Goal: Task Accomplishment & Management: Manage account settings

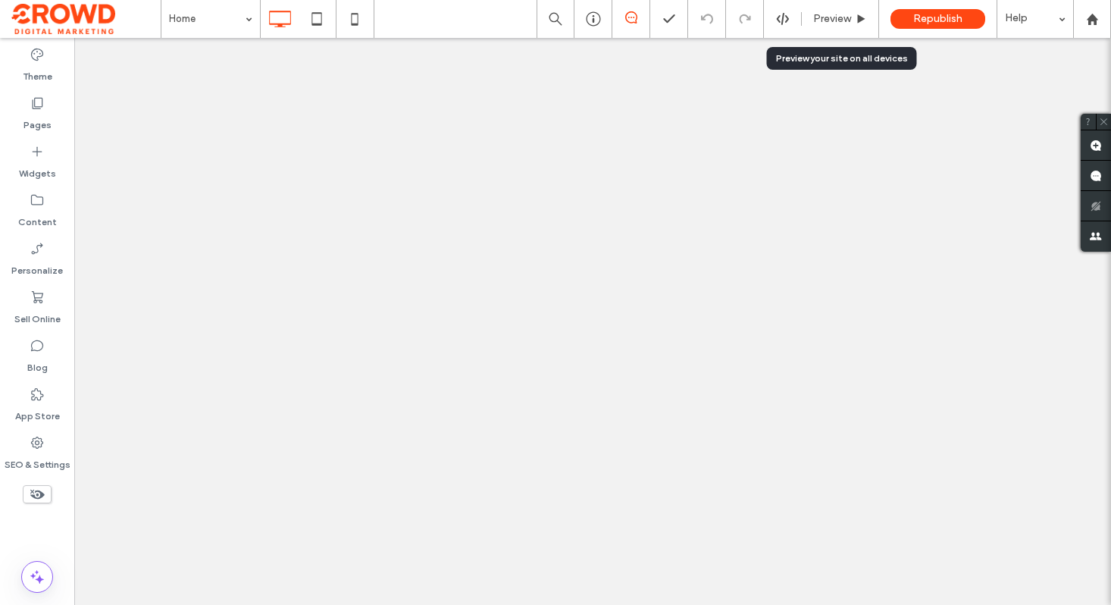
click at [840, 14] on span "Preview" at bounding box center [832, 19] width 38 height 12
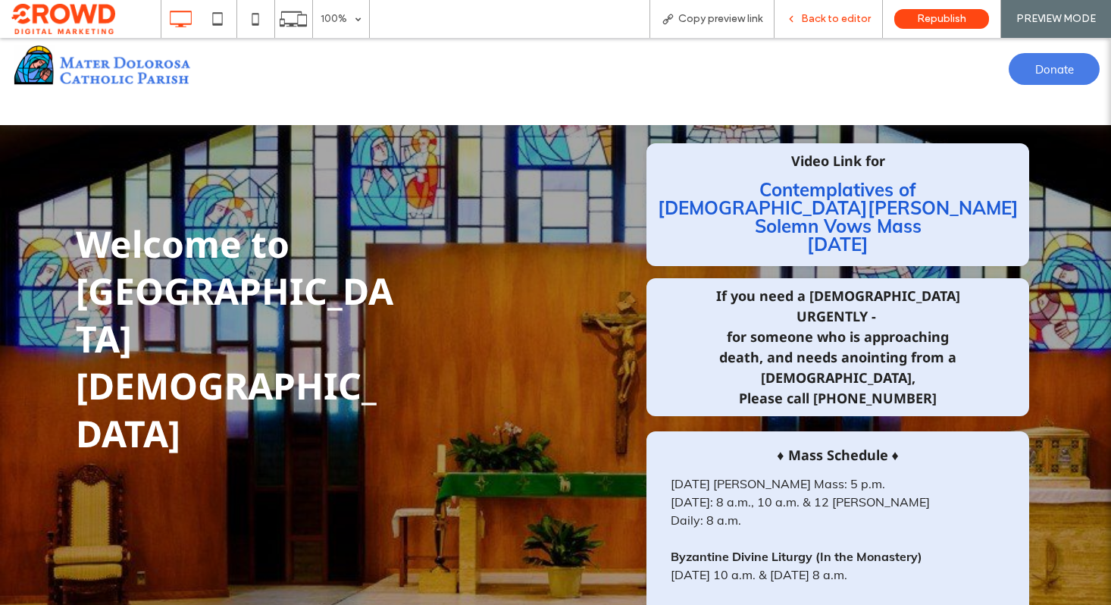
click at [809, 20] on span "Back to editor" at bounding box center [836, 19] width 70 height 12
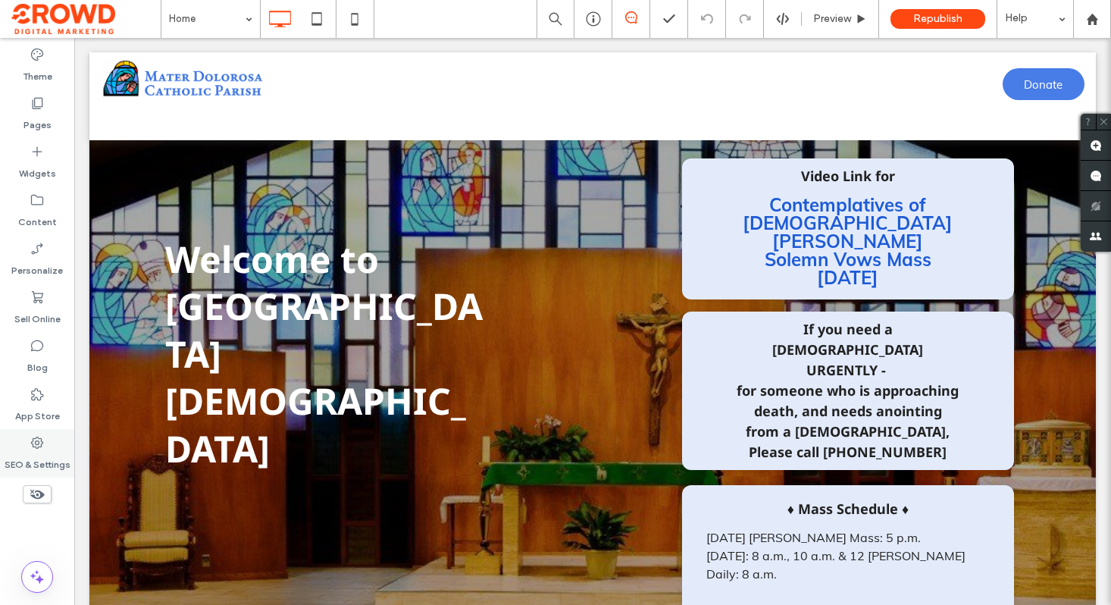
click at [39, 448] on icon at bounding box center [37, 442] width 15 height 15
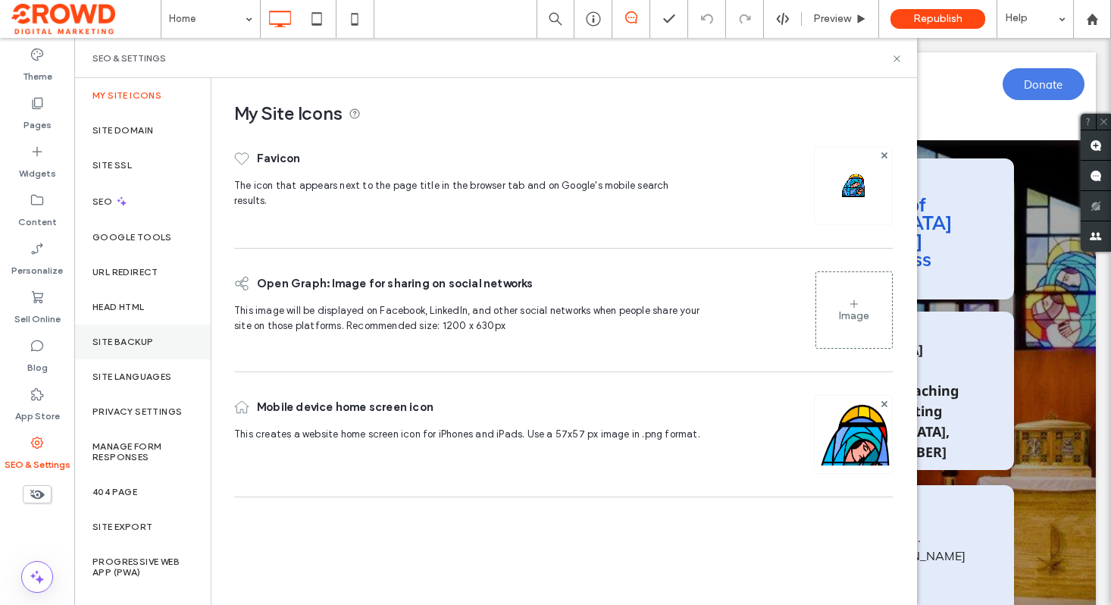
click at [111, 333] on div "Site Backup" at bounding box center [142, 341] width 136 height 35
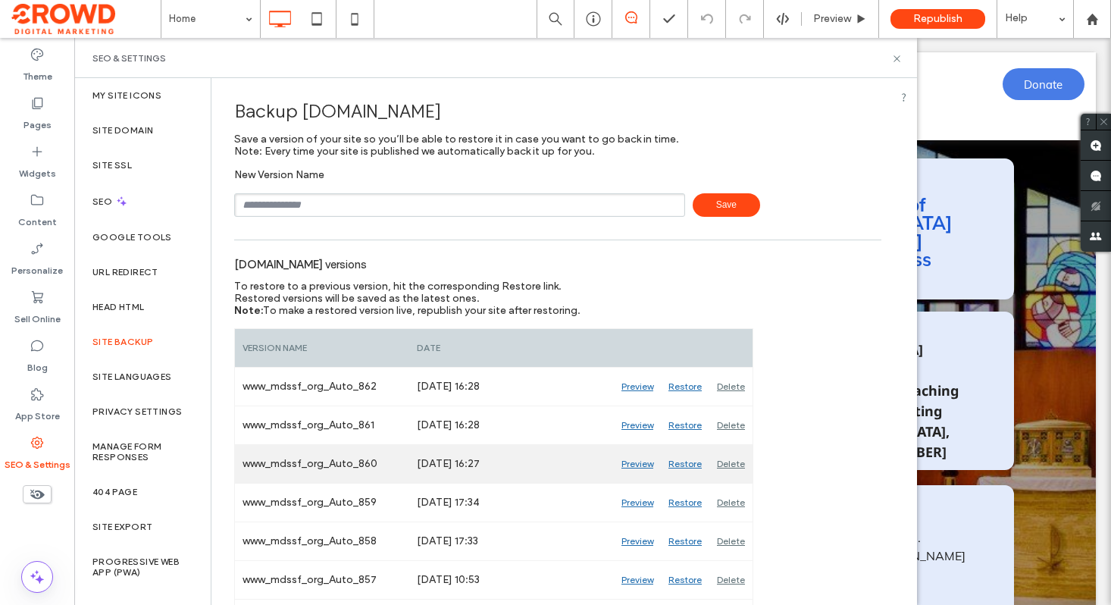
click at [637, 460] on div "Preview" at bounding box center [637, 464] width 47 height 38
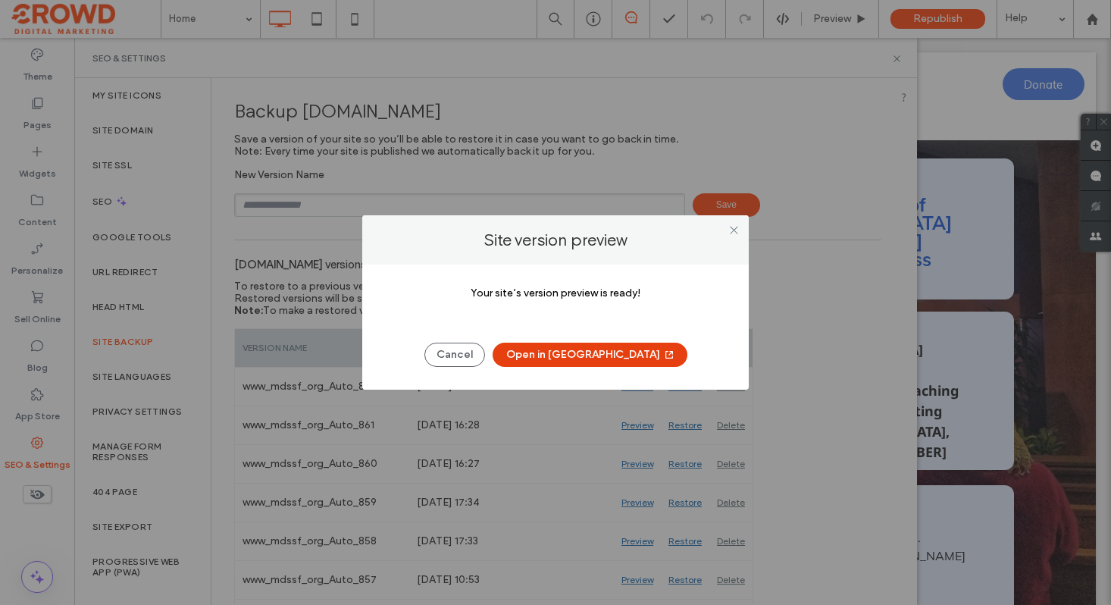
click at [569, 360] on button "Open in [GEOGRAPHIC_DATA]" at bounding box center [590, 355] width 195 height 24
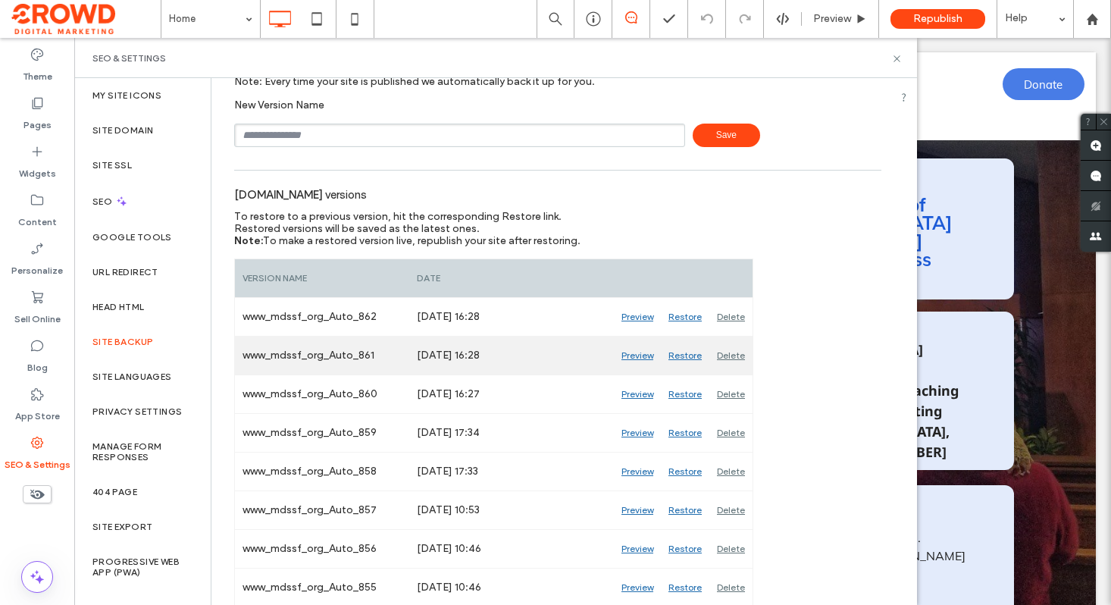
scroll to position [71, 0]
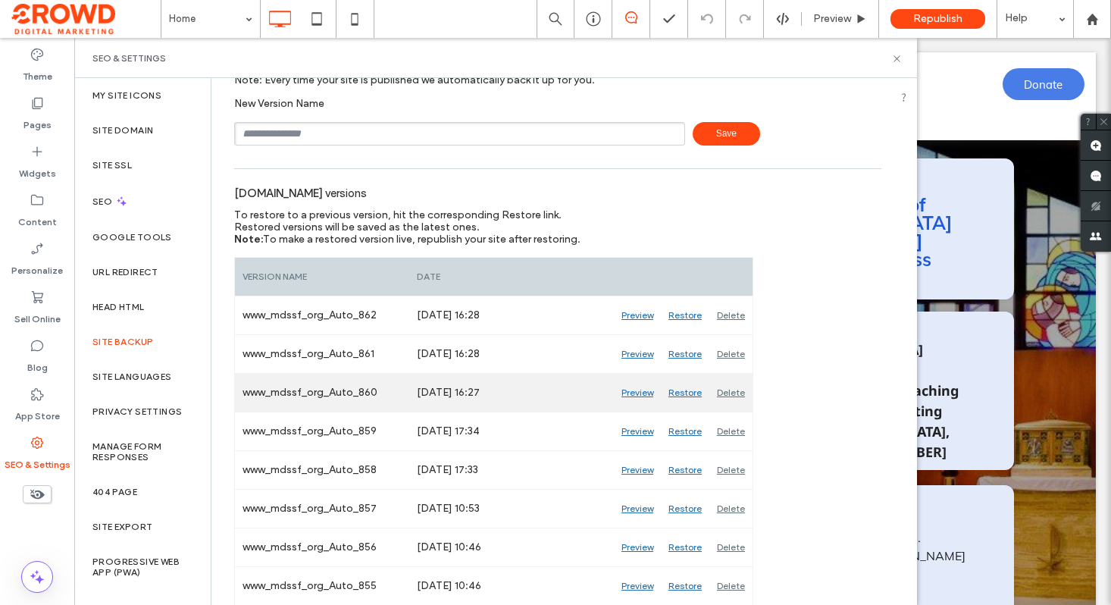
click at [629, 393] on div "Preview" at bounding box center [637, 393] width 47 height 38
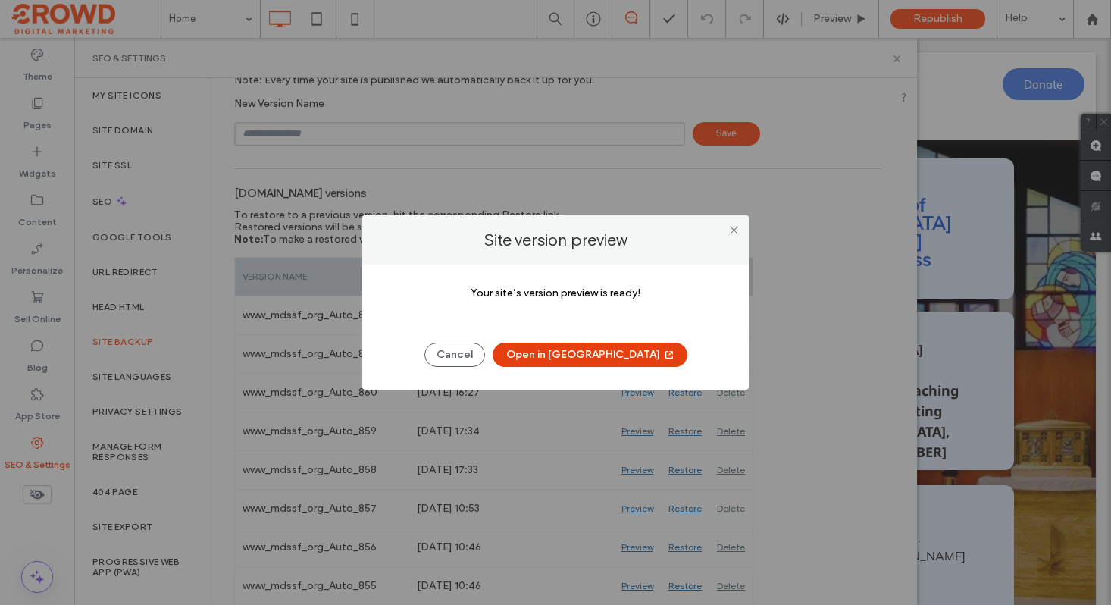
click at [599, 361] on button "Open in [GEOGRAPHIC_DATA]" at bounding box center [590, 355] width 195 height 24
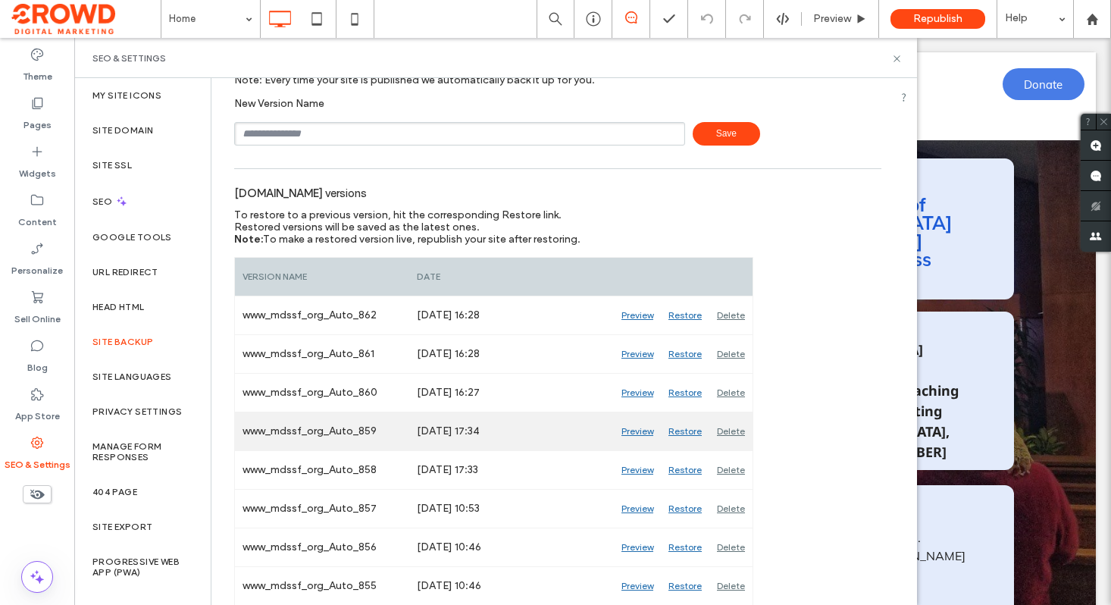
click at [633, 427] on div "Preview" at bounding box center [637, 431] width 47 height 38
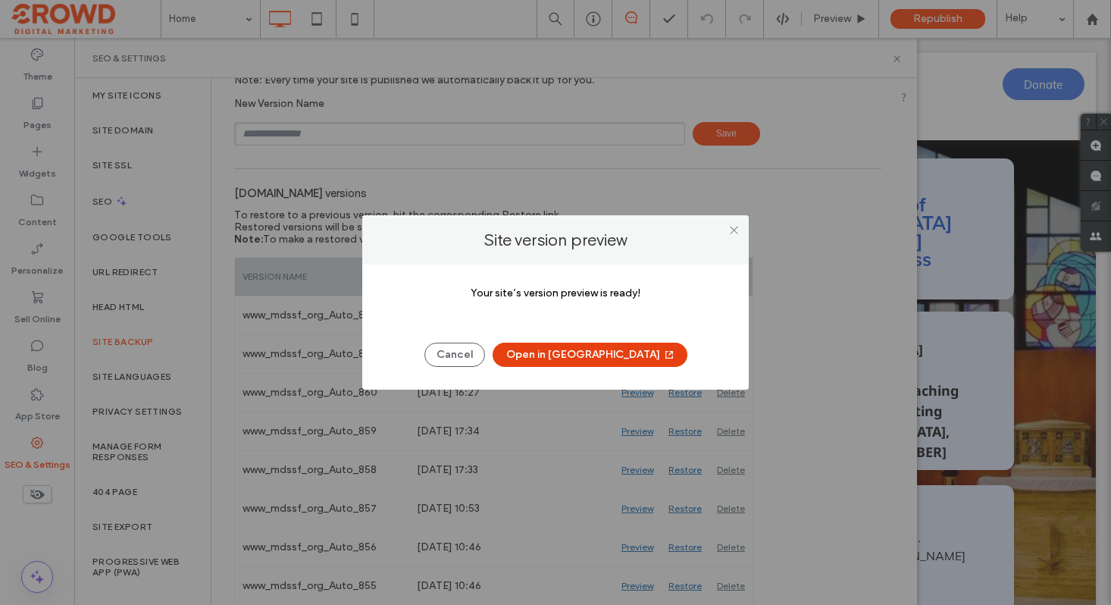
click at [564, 356] on button "Open in [GEOGRAPHIC_DATA]" at bounding box center [590, 355] width 195 height 24
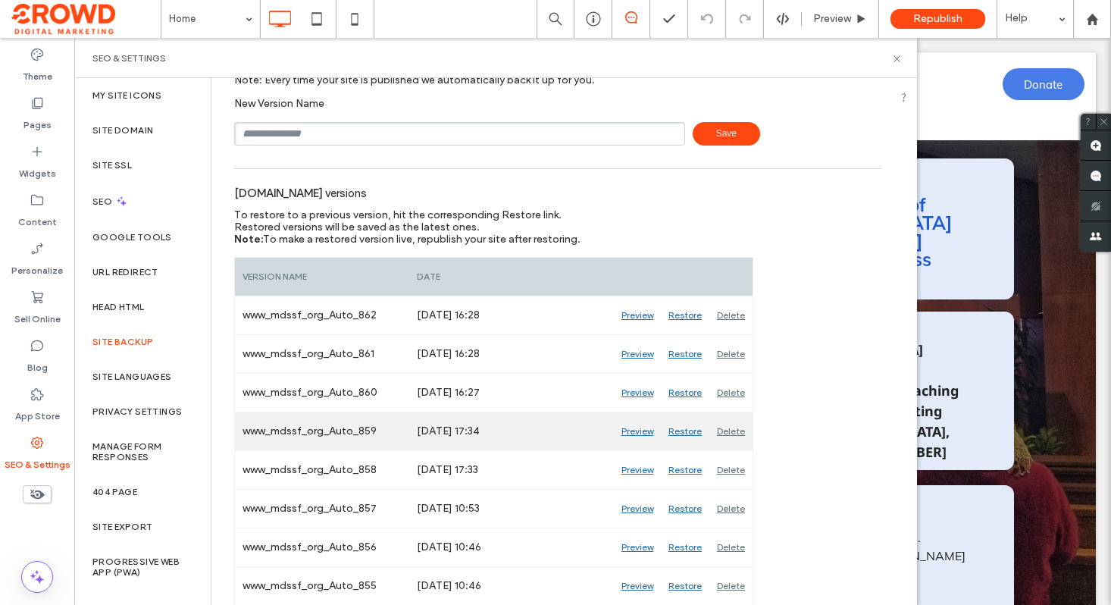
click at [686, 433] on div "Restore" at bounding box center [685, 431] width 48 height 38
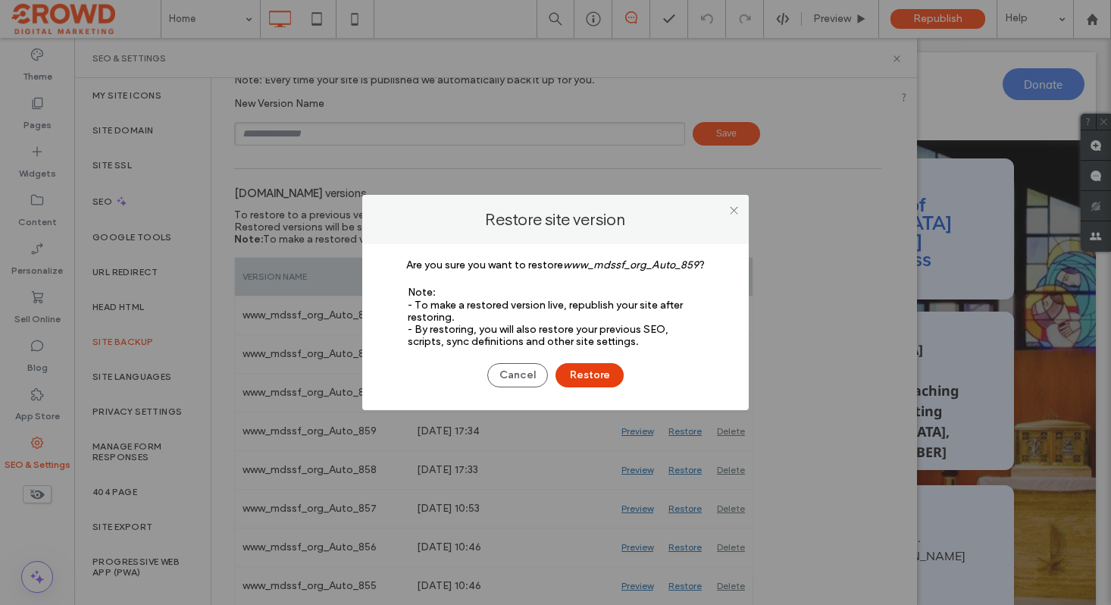
click at [583, 377] on button "Restore" at bounding box center [589, 375] width 68 height 24
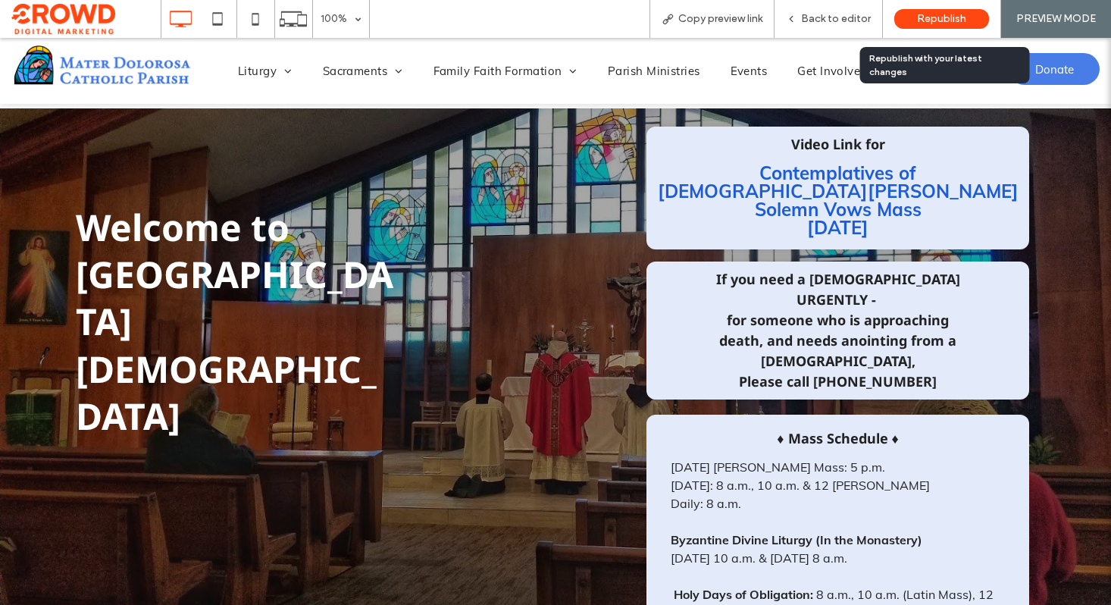
click at [935, 14] on span "Republish" at bounding box center [941, 19] width 49 height 12
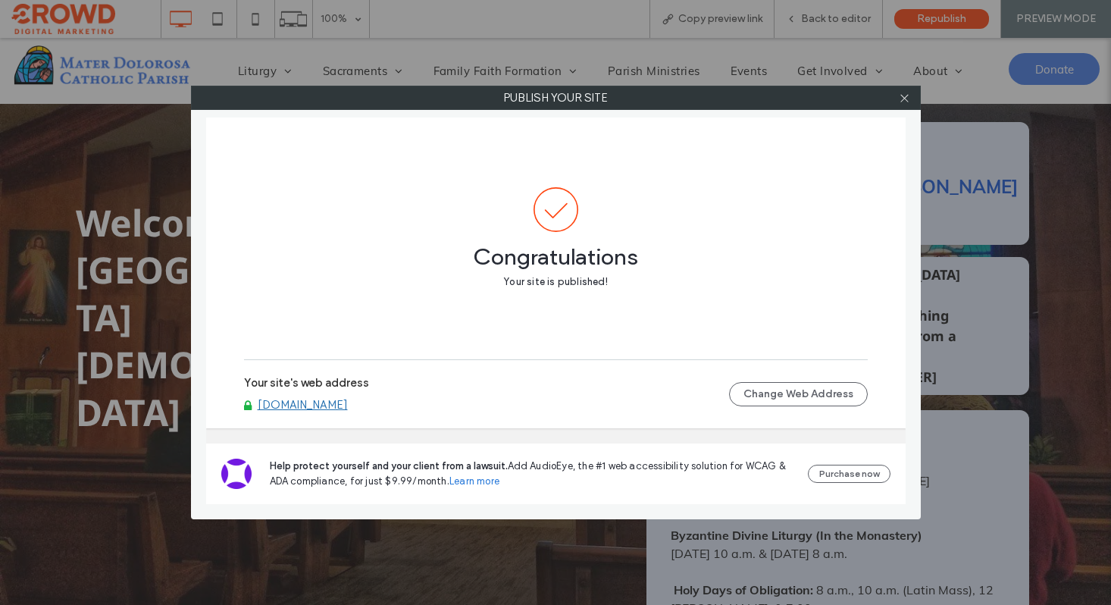
click at [305, 405] on link "[DOMAIN_NAME]" at bounding box center [303, 405] width 90 height 13
